Goal: Information Seeking & Learning: Learn about a topic

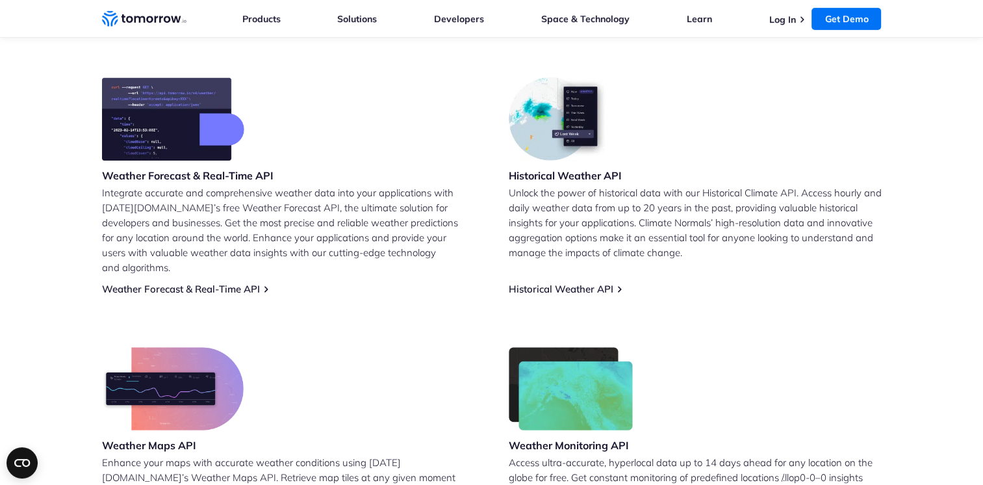
click at [188, 134] on img at bounding box center [173, 118] width 142 height 83
click at [211, 133] on img at bounding box center [173, 118] width 142 height 83
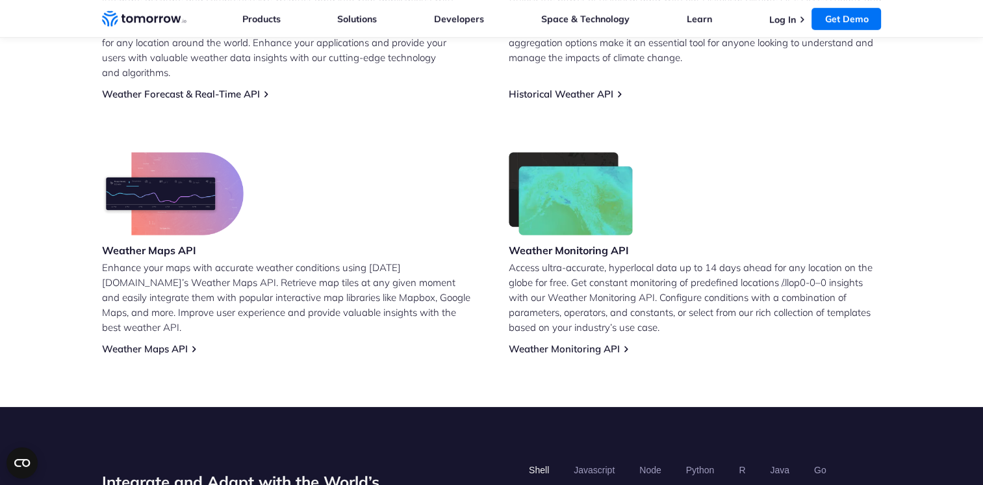
scroll to position [455, 0]
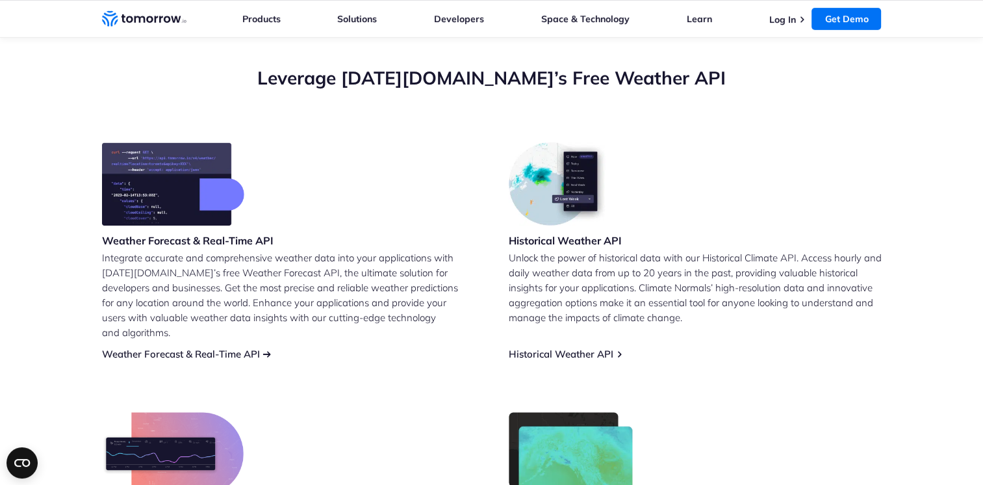
click at [250, 348] on link "Weather Forecast & Real-Time API" at bounding box center [181, 354] width 158 height 12
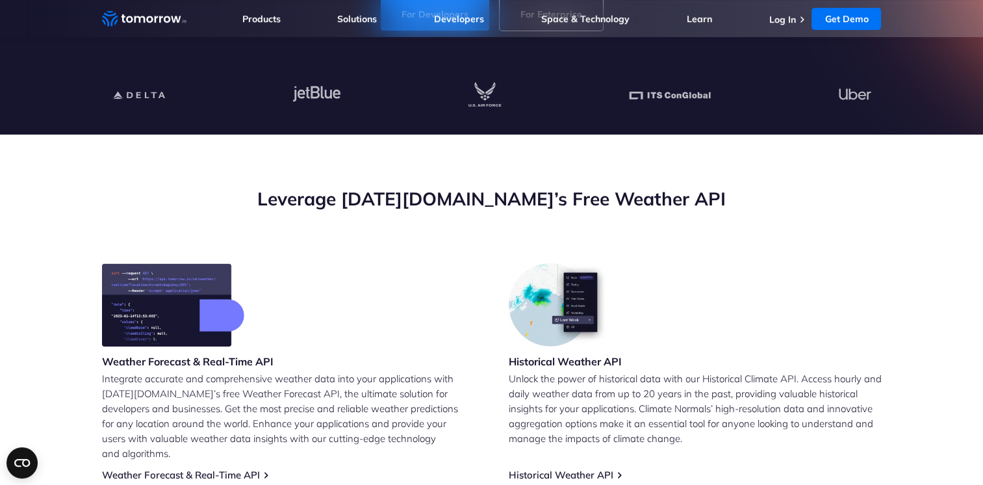
scroll to position [455, 0]
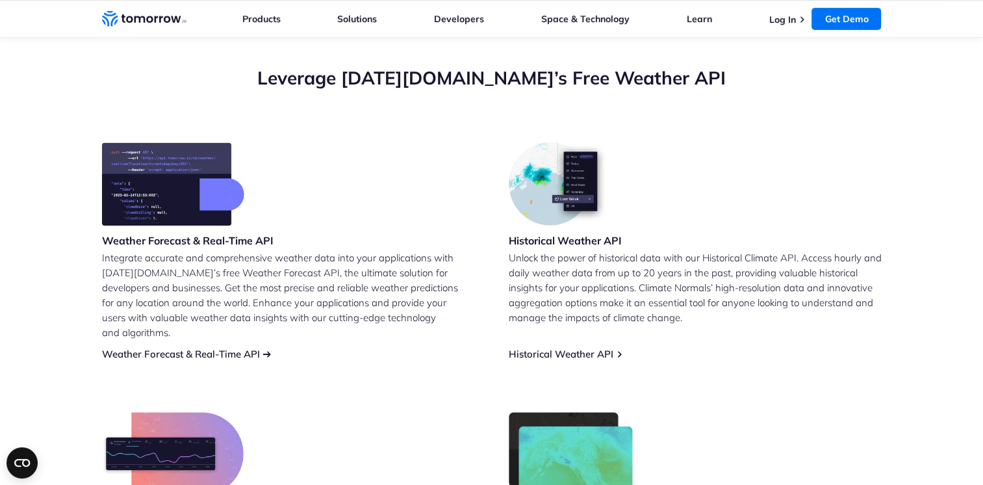
click at [263, 339] on div "Weather Forecast & Real-Time API Integrate accurate and comprehensive weather d…" at bounding box center [288, 251] width 373 height 218
click at [265, 339] on div "Weather Forecast & Real-Time API Integrate accurate and comprehensive weather d…" at bounding box center [288, 251] width 373 height 218
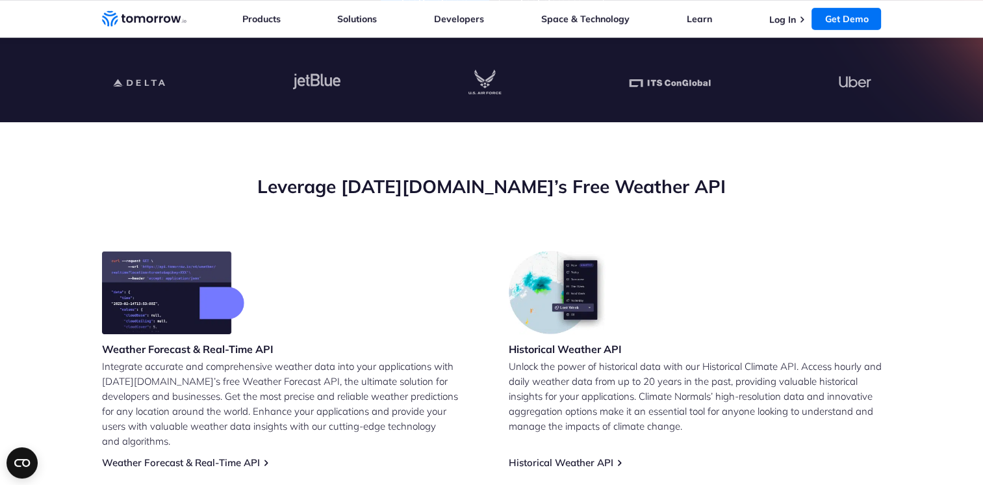
scroll to position [130, 0]
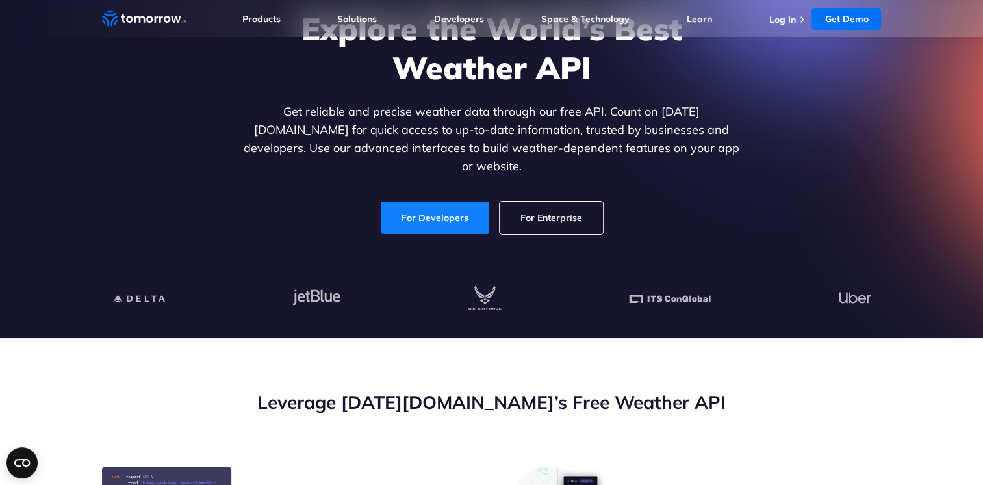
click at [470, 201] on link "For Developers" at bounding box center [435, 217] width 109 height 32
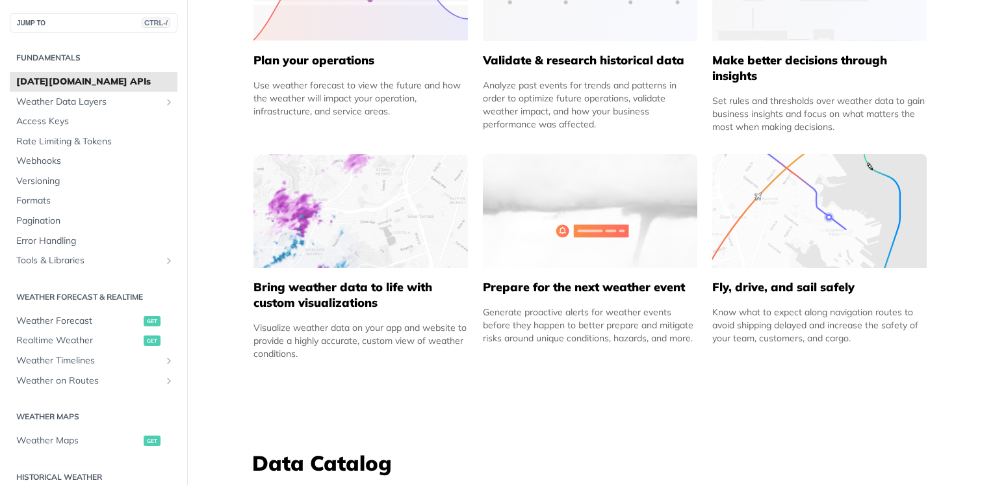
scroll to position [390, 0]
